Goal: Task Accomplishment & Management: Complete application form

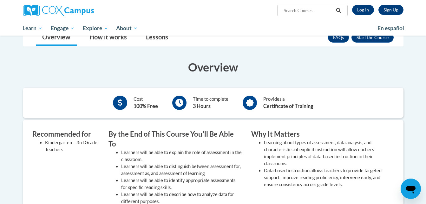
scroll to position [101, 0]
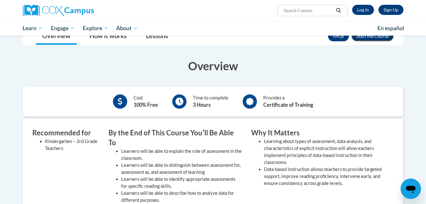
click at [378, 38] on button "Enroll" at bounding box center [372, 36] width 42 height 10
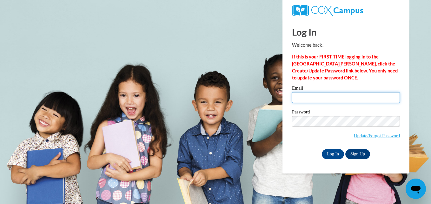
click at [338, 97] on input "Email" at bounding box center [346, 97] width 108 height 11
type input "briannacoleman88@gmail.com"
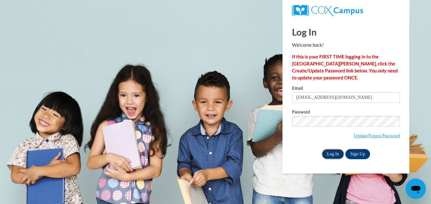
click at [337, 154] on input "Log In" at bounding box center [333, 154] width 22 height 10
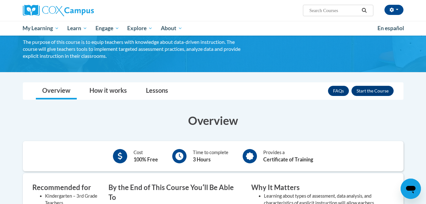
scroll to position [51, 0]
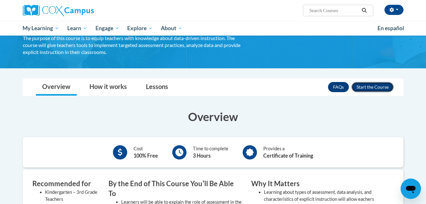
click at [377, 85] on button "Enroll" at bounding box center [372, 87] width 42 height 10
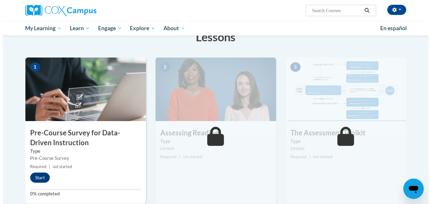
scroll to position [114, 0]
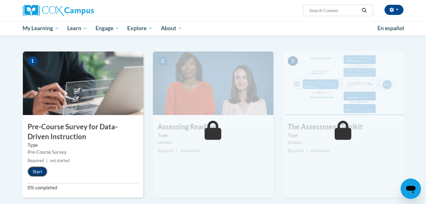
click at [34, 173] on button "Start" at bounding box center [38, 171] width 20 height 10
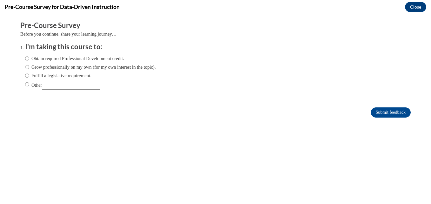
scroll to position [0, 0]
click at [25, 60] on input "Obtain required Professional Development credit." at bounding box center [27, 58] width 4 height 7
radio input "true"
click at [373, 112] on input "Submit feedback" at bounding box center [390, 112] width 40 height 10
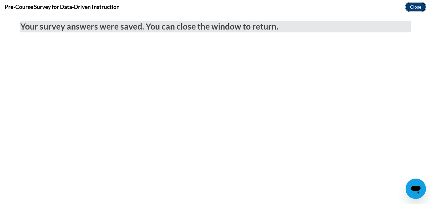
click at [414, 10] on button "Close" at bounding box center [415, 7] width 21 height 10
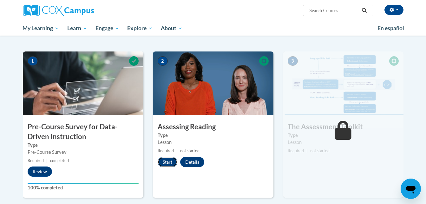
click at [169, 164] on button "Start" at bounding box center [168, 162] width 20 height 10
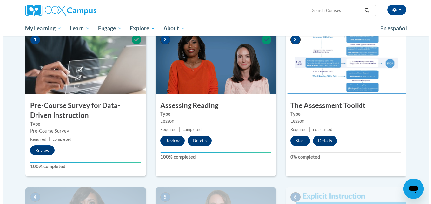
scroll to position [140, 0]
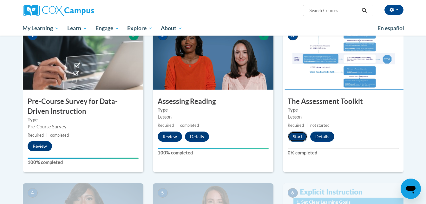
click at [294, 135] on button "Start" at bounding box center [298, 136] width 20 height 10
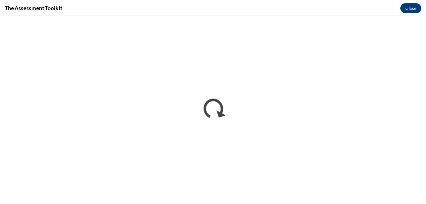
scroll to position [0, 0]
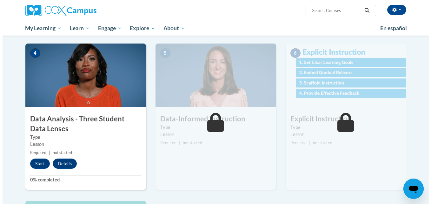
scroll to position [283, 0]
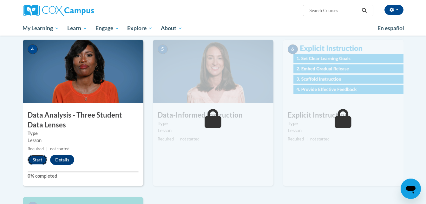
click at [38, 161] on button "Start" at bounding box center [38, 159] width 20 height 10
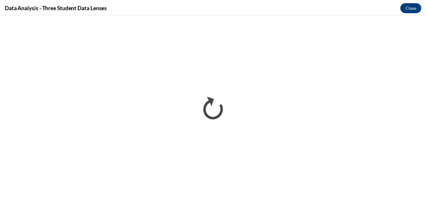
scroll to position [0, 0]
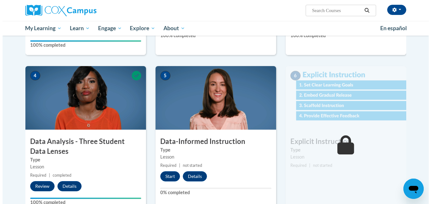
scroll to position [266, 0]
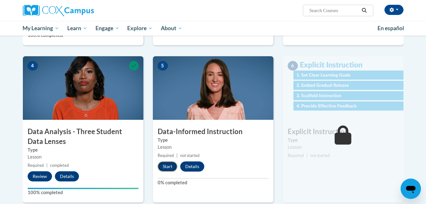
click at [173, 167] on button "Start" at bounding box center [168, 166] width 20 height 10
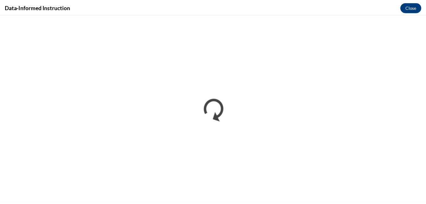
scroll to position [0, 0]
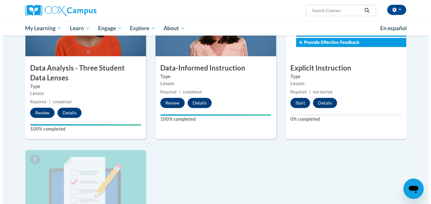
scroll to position [342, 0]
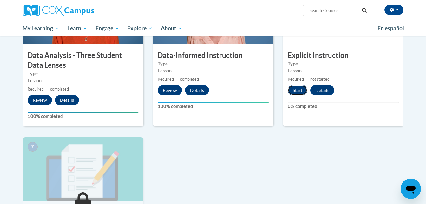
click at [298, 92] on button "Start" at bounding box center [298, 90] width 20 height 10
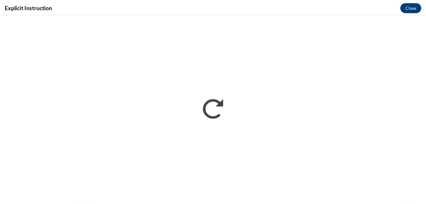
scroll to position [0, 0]
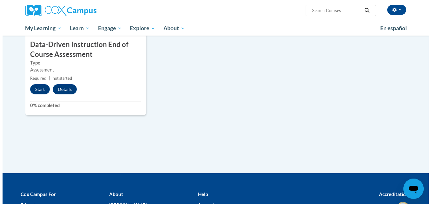
scroll to position [509, 0]
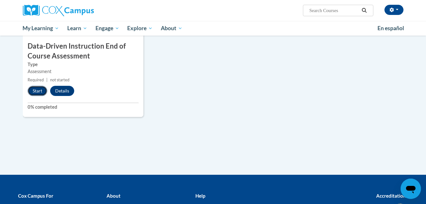
click at [31, 91] on button "Start" at bounding box center [38, 91] width 20 height 10
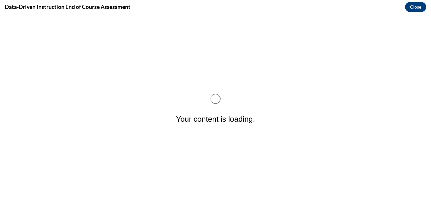
scroll to position [0, 0]
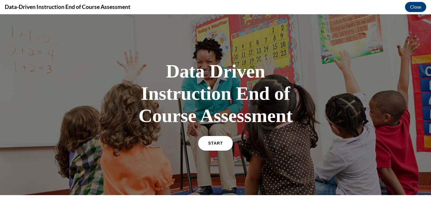
click at [217, 142] on span "START" at bounding box center [215, 143] width 15 height 5
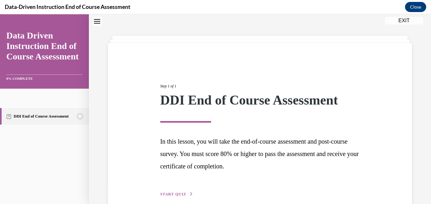
scroll to position [51, 0]
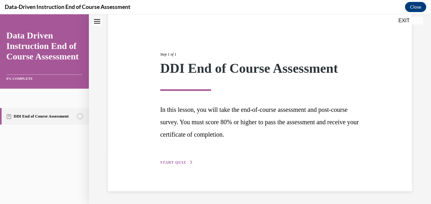
click at [173, 163] on span "START QUIZ" at bounding box center [173, 162] width 26 height 4
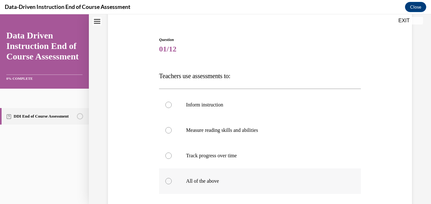
click at [171, 185] on label "All of the above" at bounding box center [259, 180] width 201 height 25
click at [171, 184] on input "All of the above" at bounding box center [168, 181] width 6 height 6
radio input "true"
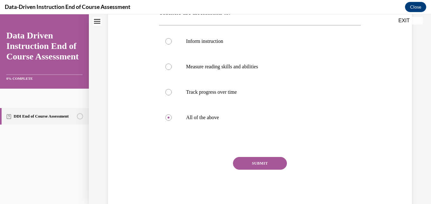
click at [242, 163] on button "SUBMIT" at bounding box center [260, 163] width 54 height 13
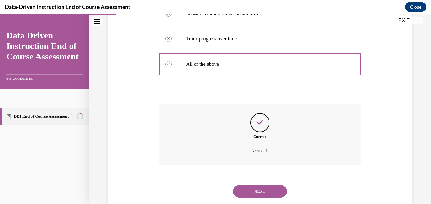
scroll to position [184, 0]
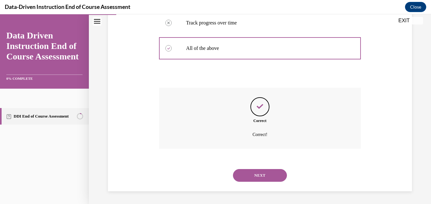
click at [253, 176] on button "NEXT" at bounding box center [260, 175] width 54 height 13
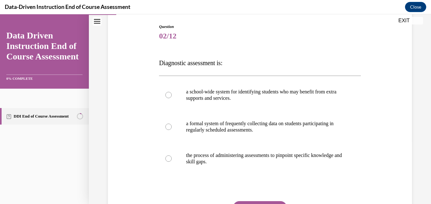
scroll to position [76, 0]
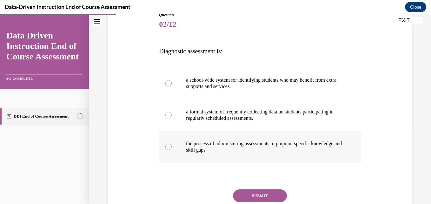
click at [167, 147] on div at bounding box center [168, 146] width 6 height 6
click at [167, 147] on input "the process of administering assessments to pinpoint specific knowledge and ski…" at bounding box center [168, 146] width 6 height 6
radio input "true"
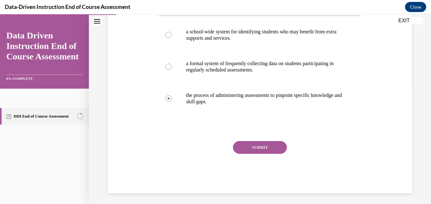
scroll to position [126, 0]
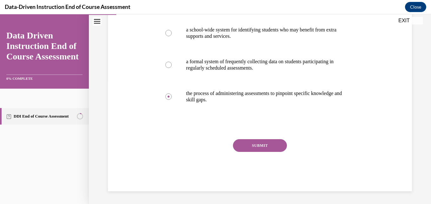
click at [265, 146] on button "SUBMIT" at bounding box center [260, 145] width 54 height 13
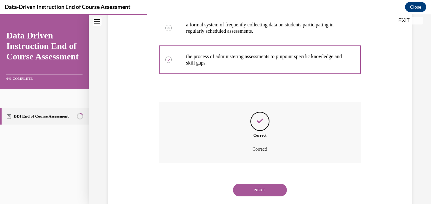
scroll to position [178, 0]
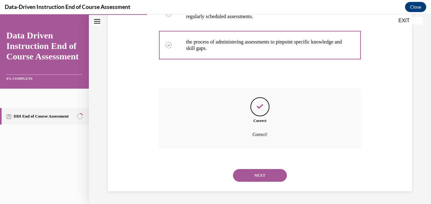
click at [256, 179] on button "NEXT" at bounding box center [260, 175] width 54 height 13
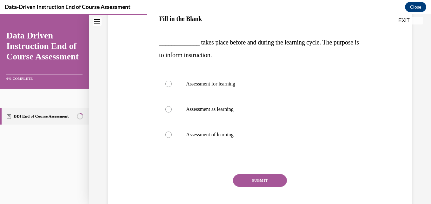
scroll to position [114, 0]
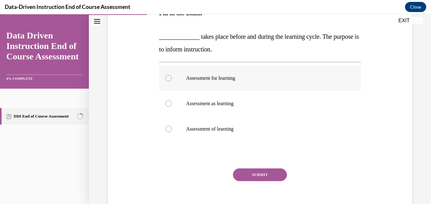
click at [166, 75] on div at bounding box center [168, 78] width 6 height 6
click at [166, 75] on input "Assessment for learning" at bounding box center [168, 78] width 6 height 6
radio input "true"
click at [252, 176] on button "SUBMIT" at bounding box center [260, 174] width 54 height 13
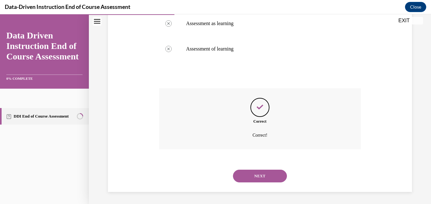
scroll to position [195, 0]
click at [266, 179] on button "NEXT" at bounding box center [260, 175] width 54 height 13
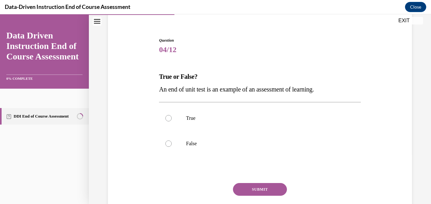
scroll to position [63, 0]
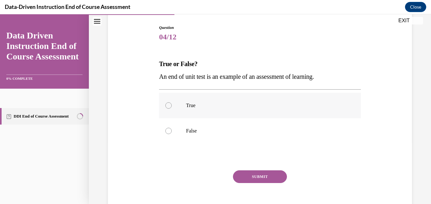
click at [166, 103] on div at bounding box center [168, 105] width 6 height 6
click at [166, 103] on input "True" at bounding box center [168, 105] width 6 height 6
radio input "true"
click at [250, 175] on button "SUBMIT" at bounding box center [260, 176] width 54 height 13
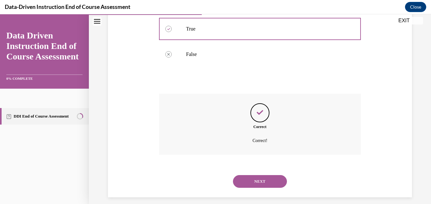
scroll to position [146, 0]
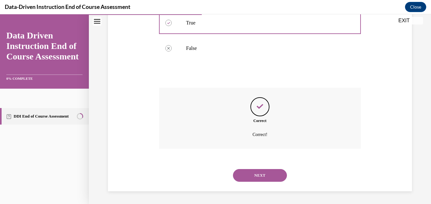
click at [254, 176] on button "NEXT" at bounding box center [260, 175] width 54 height 13
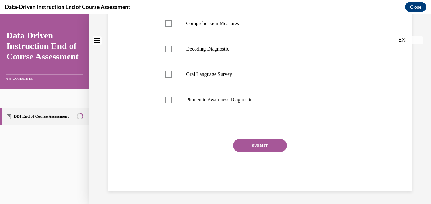
scroll to position [0, 0]
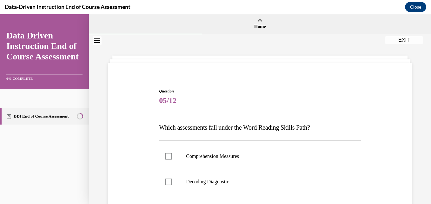
click at [426, 199] on div "Question 05/12 Which assessments fall under the Word Reading Skills Path? Compr…" at bounding box center [260, 185] width 342 height 302
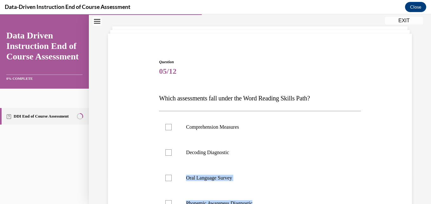
click at [426, 200] on div "Home Question 04/12 True or False? An end of unit test is an example of an asse…" at bounding box center [260, 108] width 342 height 189
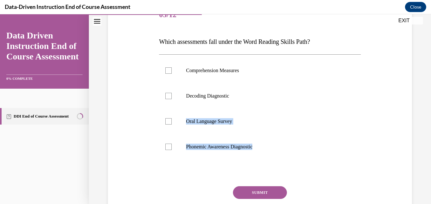
scroll to position [86, 0]
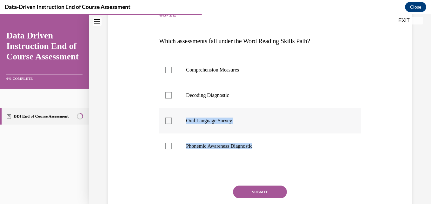
click at [350, 128] on label "Oral Language Survey" at bounding box center [259, 120] width 201 height 25
click at [172, 124] on input "Oral Language Survey" at bounding box center [168, 120] width 6 height 6
checkbox input "true"
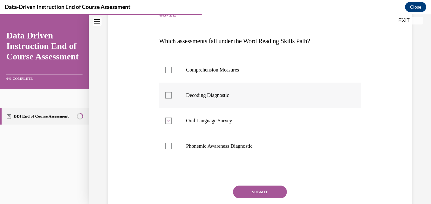
click at [167, 94] on div at bounding box center [168, 95] width 6 height 6
click at [167, 94] on input "Decoding Diagnostic" at bounding box center [168, 95] width 6 height 6
checkbox input "true"
click at [169, 123] on div at bounding box center [168, 120] width 6 height 6
click at [169, 123] on input "Oral Language Survey" at bounding box center [168, 120] width 6 height 6
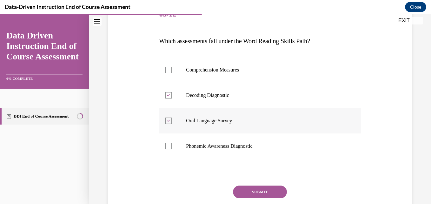
checkbox input "false"
click at [166, 146] on div at bounding box center [168, 146] width 6 height 6
click at [166, 146] on input "Phonemic Awareness Diagnostic" at bounding box center [168, 146] width 6 height 6
checkbox input "true"
click at [169, 75] on label "Comprehension Measures" at bounding box center [259, 69] width 201 height 25
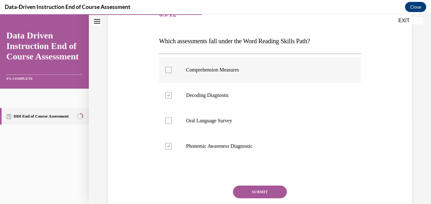
click at [169, 73] on input "Comprehension Measures" at bounding box center [168, 70] width 6 height 6
drag, startPoint x: 170, startPoint y: 99, endPoint x: 170, endPoint y: 72, distance: 27.0
click at [170, 72] on ul "Comprehension Measures Decoding Diagnostic Oral Language Survey Phonemic Awaren…" at bounding box center [259, 107] width 201 height 101
click at [170, 72] on div at bounding box center [168, 70] width 6 height 6
click at [170, 72] on input "Comprehension Measures" at bounding box center [168, 70] width 6 height 6
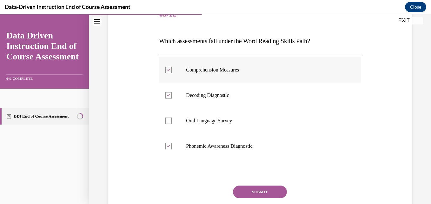
checkbox input "false"
click at [254, 192] on button "SUBMIT" at bounding box center [260, 191] width 54 height 13
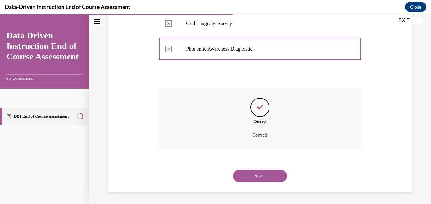
scroll to position [184, 0]
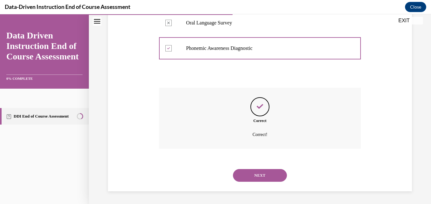
click at [260, 173] on button "NEXT" at bounding box center [260, 175] width 54 height 13
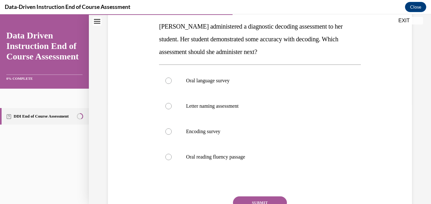
scroll to position [101, 0]
click at [175, 130] on label "Encoding survey" at bounding box center [259, 130] width 201 height 25
click at [172, 130] on input "Encoding survey" at bounding box center [168, 130] width 6 height 6
radio input "true"
click at [261, 200] on button "SUBMIT" at bounding box center [260, 201] width 54 height 13
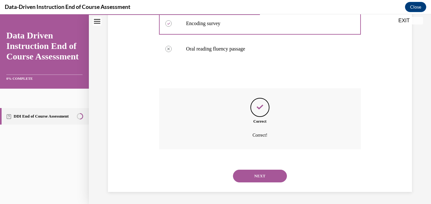
scroll to position [209, 0]
click at [263, 174] on button "NEXT" at bounding box center [260, 175] width 54 height 13
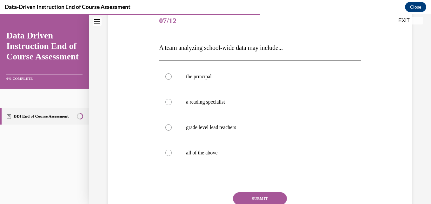
scroll to position [89, 0]
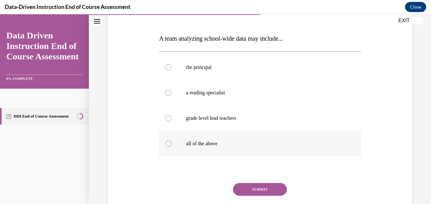
click at [168, 145] on div at bounding box center [168, 143] width 6 height 6
click at [168, 145] on input "all of the above" at bounding box center [168, 143] width 6 height 6
radio input "true"
click at [257, 190] on button "SUBMIT" at bounding box center [260, 189] width 54 height 13
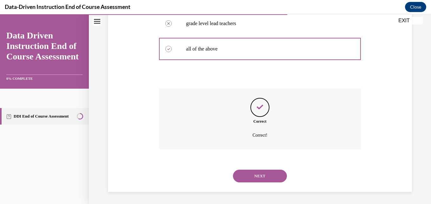
scroll to position [184, 0]
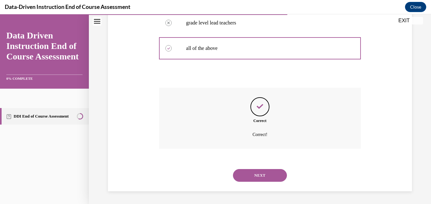
click at [262, 174] on button "NEXT" at bounding box center [260, 175] width 54 height 13
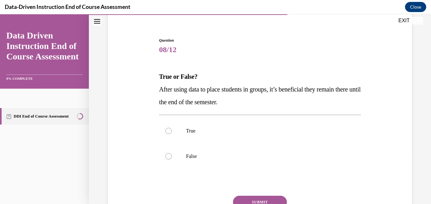
scroll to position [63, 0]
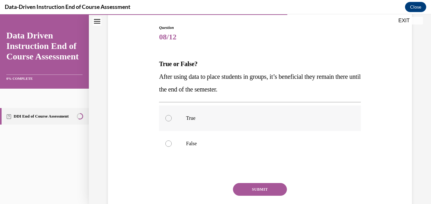
click at [171, 127] on label "True" at bounding box center [259, 117] width 201 height 25
click at [171, 121] on input "True" at bounding box center [168, 118] width 6 height 6
radio input "true"
click at [169, 143] on div at bounding box center [168, 143] width 6 height 6
click at [169, 143] on input "False" at bounding box center [168, 143] width 6 height 6
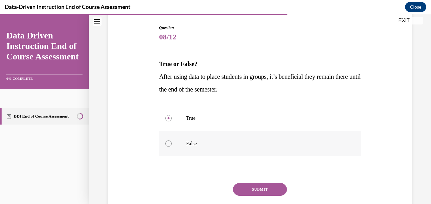
radio input "true"
click at [243, 186] on button "SUBMIT" at bounding box center [260, 189] width 54 height 13
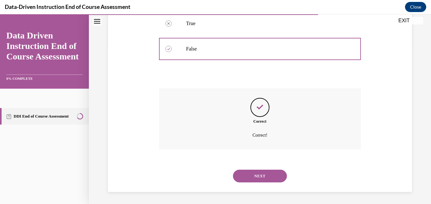
scroll to position [159, 0]
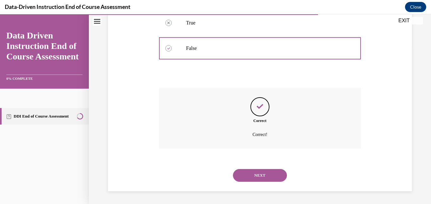
click at [251, 175] on button "NEXT" at bounding box center [260, 175] width 54 height 13
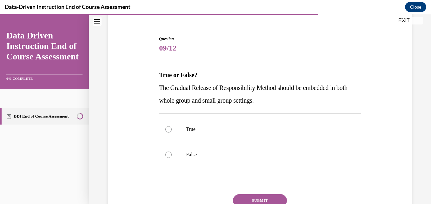
scroll to position [63, 0]
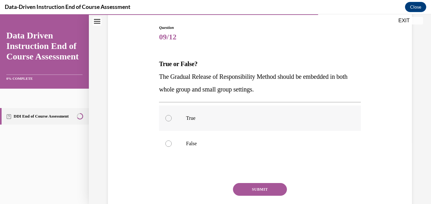
click at [171, 122] on label "True" at bounding box center [259, 117] width 201 height 25
click at [171, 121] on input "True" at bounding box center [168, 118] width 6 height 6
radio input "true"
click at [253, 192] on button "SUBMIT" at bounding box center [260, 189] width 54 height 13
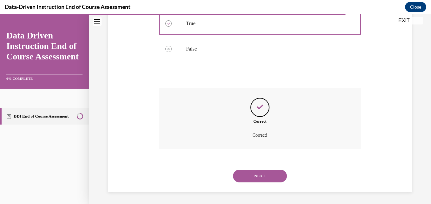
scroll to position [159, 0]
click at [256, 173] on button "NEXT" at bounding box center [260, 175] width 54 height 13
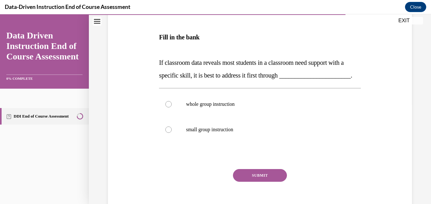
scroll to position [101, 0]
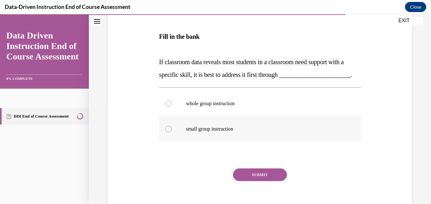
click at [201, 141] on label "small group instruction" at bounding box center [259, 128] width 201 height 25
click at [172, 132] on input "small group instruction" at bounding box center [168, 129] width 6 height 6
radio input "true"
click at [233, 116] on label "whole group instruction" at bounding box center [259, 103] width 201 height 25
click at [172, 107] on input "whole group instruction" at bounding box center [168, 103] width 6 height 6
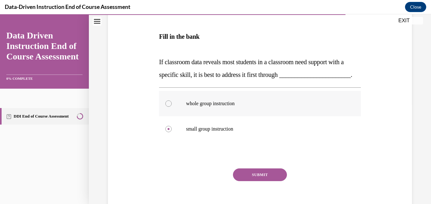
radio input "true"
click at [254, 181] on button "SUBMIT" at bounding box center [260, 174] width 54 height 13
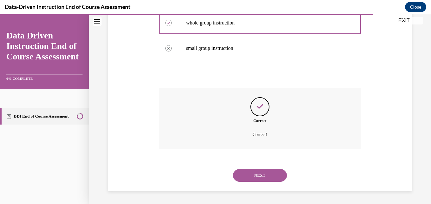
scroll to position [195, 0]
click at [254, 173] on button "NEXT" at bounding box center [260, 175] width 54 height 13
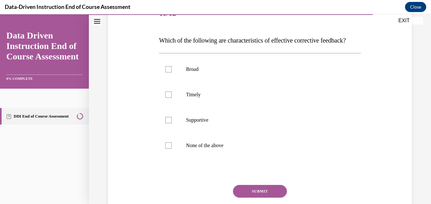
scroll to position [89, 0]
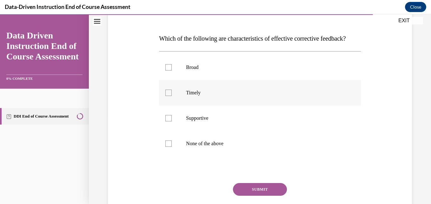
click at [197, 105] on label "Timely" at bounding box center [259, 92] width 201 height 25
click at [172, 96] on input "Timely" at bounding box center [168, 92] width 6 height 6
checkbox input "true"
click at [201, 121] on p "Supportive" at bounding box center [265, 118] width 159 height 6
click at [172, 121] on input "Supportive" at bounding box center [168, 118] width 6 height 6
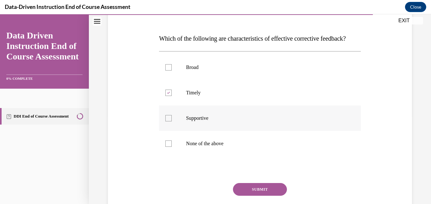
checkbox input "true"
click at [252, 195] on button "SUBMIT" at bounding box center [260, 189] width 54 height 13
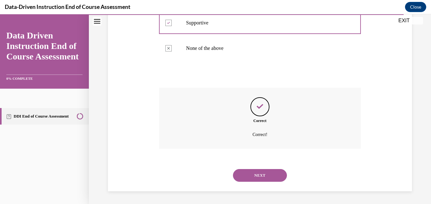
scroll to position [197, 0]
click at [254, 178] on button "NEXT" at bounding box center [260, 175] width 54 height 13
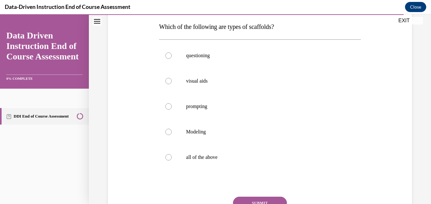
scroll to position [101, 0]
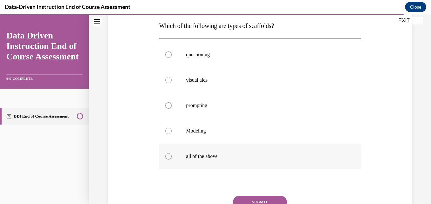
click at [172, 154] on label "all of the above" at bounding box center [259, 155] width 201 height 25
click at [172, 154] on input "all of the above" at bounding box center [168, 156] width 6 height 6
radio input "true"
click at [244, 201] on button "SUBMIT" at bounding box center [260, 201] width 54 height 13
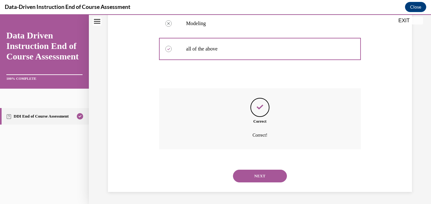
scroll to position [209, 0]
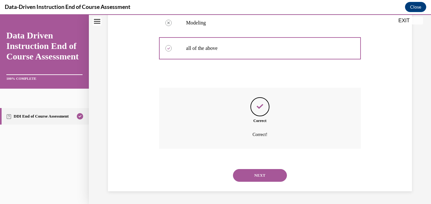
click at [247, 178] on button "NEXT" at bounding box center [260, 175] width 54 height 13
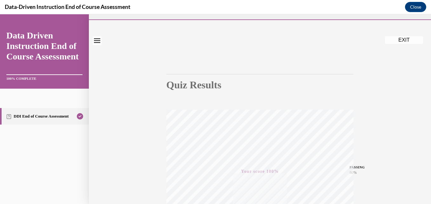
scroll to position [0, 0]
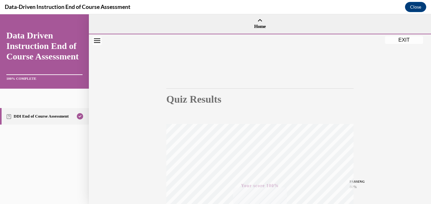
click at [399, 37] on button "EXIT" at bounding box center [404, 40] width 38 height 8
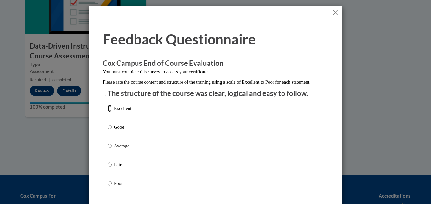
click at [108, 112] on input "Excellent" at bounding box center [109, 108] width 4 height 7
radio input "true"
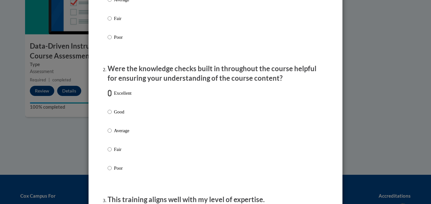
click at [108, 96] on input "Excellent" at bounding box center [109, 92] width 4 height 7
radio input "true"
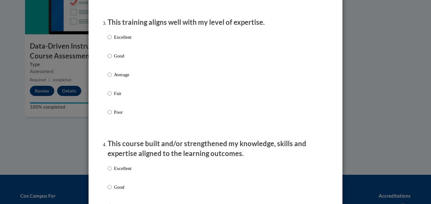
scroll to position [327, 0]
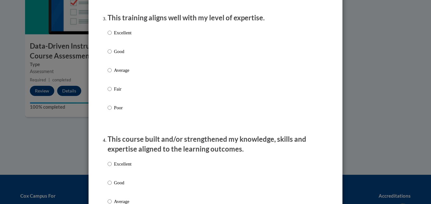
click at [115, 36] on p "Excellent" at bounding box center [122, 32] width 17 height 7
click at [112, 36] on input "Excellent" at bounding box center [109, 32] width 4 height 7
radio input "true"
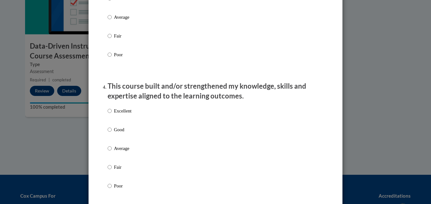
scroll to position [365, 0]
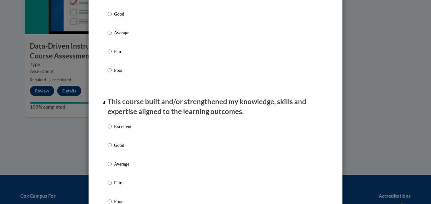
click at [110, 139] on label "Excellent" at bounding box center [119, 131] width 24 height 17
click at [110, 130] on input "Excellent" at bounding box center [109, 126] width 4 height 7
radio input "true"
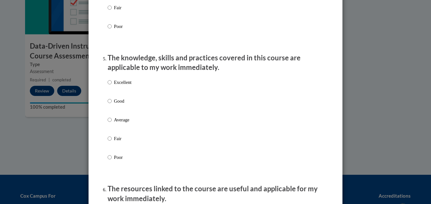
scroll to position [566, 0]
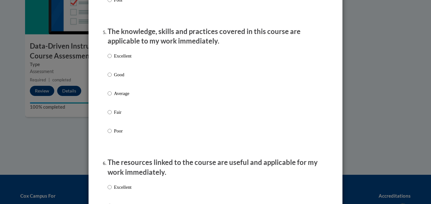
click at [221, 62] on div "Excellent Good Average Fair Poor" at bounding box center [215, 100] width 216 height 103
click at [107, 59] on input "Excellent" at bounding box center [109, 55] width 4 height 7
radio input "true"
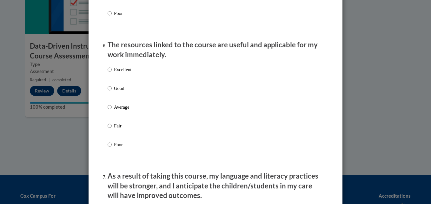
scroll to position [685, 0]
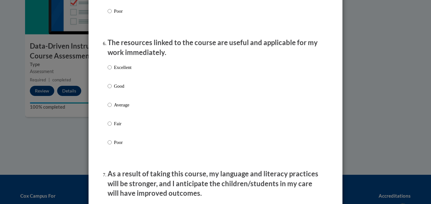
click at [103, 69] on ol "The structure of the course was clear, logical and easy to follow. Excellent Go…" at bounding box center [215, 5] width 225 height 1205
click at [108, 71] on input "Excellent" at bounding box center [109, 67] width 4 height 7
radio input "true"
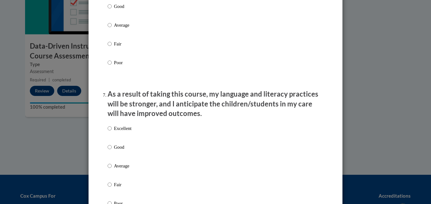
scroll to position [767, 0]
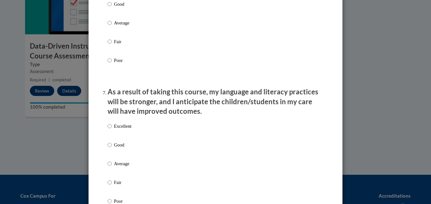
click at [112, 127] on div "Excellent Good Average Fair Poor" at bounding box center [119, 168] width 24 height 98
click at [110, 130] on label "Excellent" at bounding box center [119, 130] width 24 height 17
click at [110, 129] on input "Excellent" at bounding box center [109, 125] width 4 height 7
radio input "true"
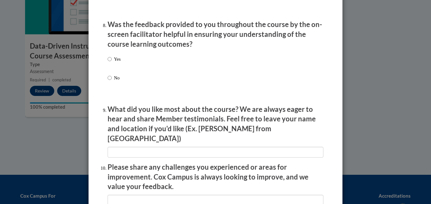
scroll to position [977, 0]
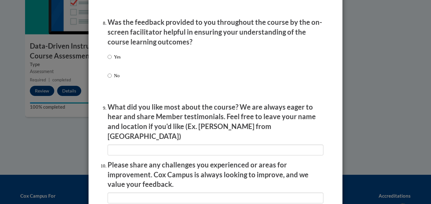
click at [111, 62] on label "Yes" at bounding box center [113, 61] width 13 height 17
click at [111, 60] on input "Yes" at bounding box center [109, 56] width 4 height 7
radio input "true"
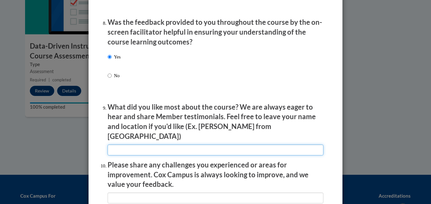
click at [267, 149] on input "textbox" at bounding box center [215, 149] width 216 height 11
type input "na"
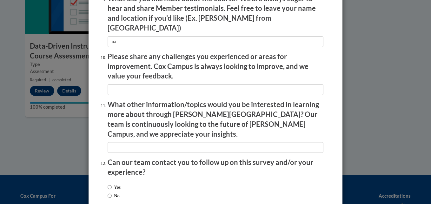
scroll to position [1098, 0]
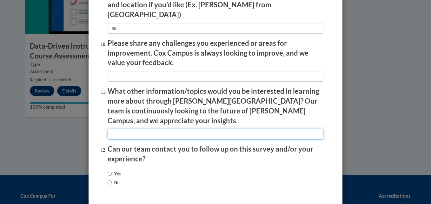
click at [265, 128] on input "textbox" at bounding box center [215, 133] width 216 height 11
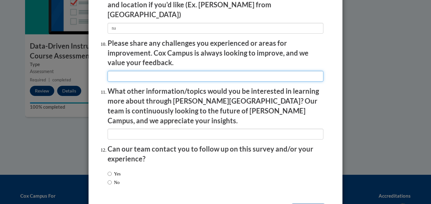
click at [153, 71] on input "textbox" at bounding box center [215, 76] width 216 height 11
type input "na"
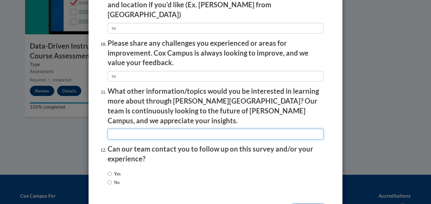
click at [147, 128] on input "textbox" at bounding box center [215, 133] width 216 height 11
type input "na"
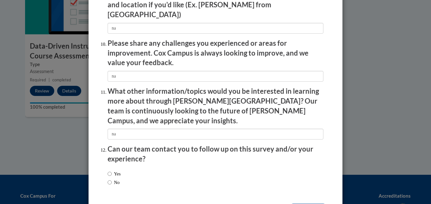
click at [114, 170] on label "Yes" at bounding box center [113, 173] width 13 height 7
click at [112, 170] on input "Yes" at bounding box center [109, 173] width 4 height 7
radio input "true"
click at [317, 203] on input "Submit feedback" at bounding box center [308, 208] width 40 height 10
